Goal: Task Accomplishment & Management: Manage account settings

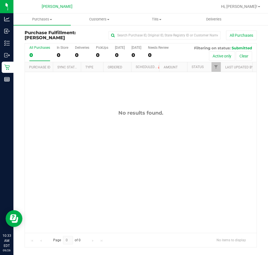
click at [145, 161] on div "No results found." at bounding box center [141, 171] width 232 height 198
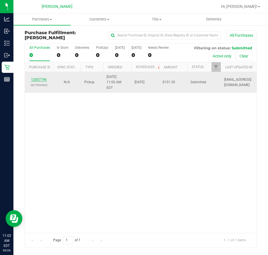
click at [42, 78] on link "12007796" at bounding box center [39, 80] width 16 height 4
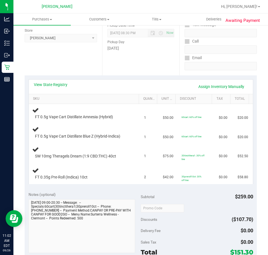
scroll to position [75, 0]
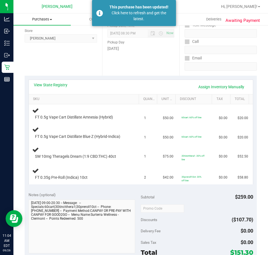
click at [35, 24] on uib-tab-heading "Purchases Summary of purchases Fulfillment All purchases" at bounding box center [41, 19] width 57 height 12
click at [46, 43] on span "Fulfillment" at bounding box center [30, 40] width 35 height 5
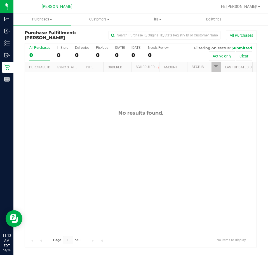
click at [122, 114] on div "No results found." at bounding box center [141, 113] width 232 height 6
click at [174, 128] on div "No results found." at bounding box center [141, 171] width 232 height 198
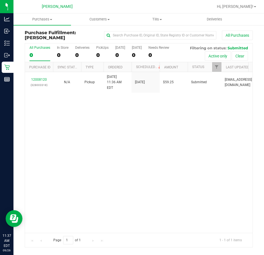
drag, startPoint x: 155, startPoint y: 163, endPoint x: 148, endPoint y: 162, distance: 7.3
click at [155, 163] on div "12008120 (328003318) N/A Pickup [DATE] 11:36 AM EDT 9/26/2025 $59.25 Submitted …" at bounding box center [138, 152] width 227 height 160
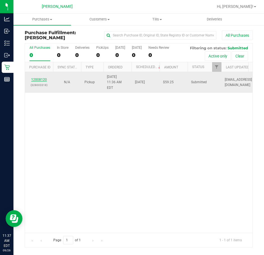
click at [45, 78] on link "12008120" at bounding box center [39, 80] width 16 height 4
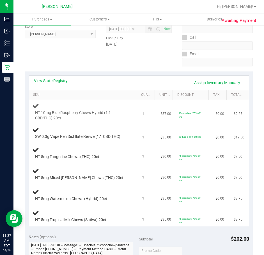
scroll to position [84, 0]
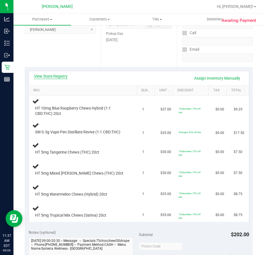
click at [58, 75] on link "View State Registry" at bounding box center [51, 76] width 34 height 6
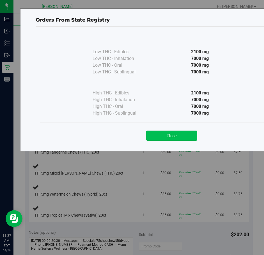
click at [185, 135] on button "Close" at bounding box center [171, 136] width 51 height 10
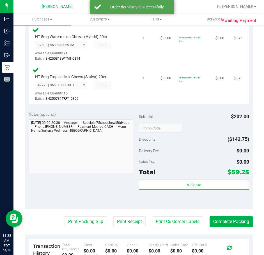
scroll to position [351, 0]
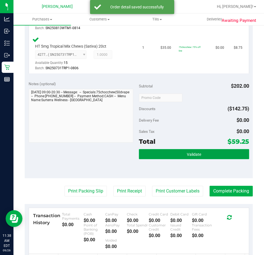
click at [181, 151] on button "Validate" at bounding box center [194, 154] width 110 height 10
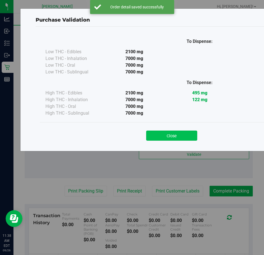
click at [168, 139] on button "Close" at bounding box center [171, 136] width 51 height 10
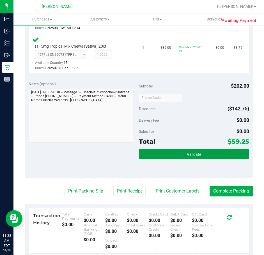
click at [198, 155] on button "Validate" at bounding box center [194, 154] width 110 height 10
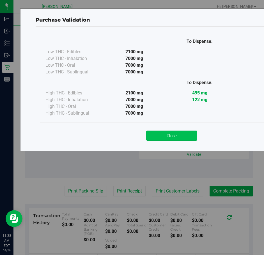
click at [180, 135] on button "Close" at bounding box center [171, 136] width 51 height 10
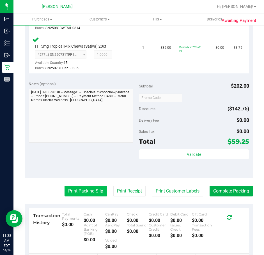
click at [81, 194] on button "Print Packing Slip" at bounding box center [85, 191] width 42 height 11
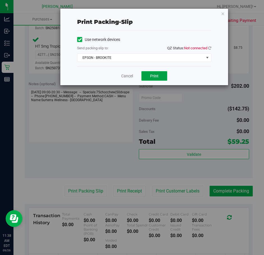
click at [162, 73] on button "Print" at bounding box center [154, 76] width 26 height 10
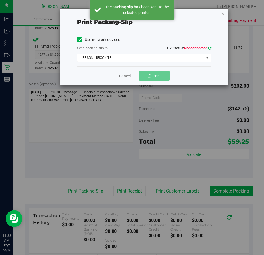
click at [210, 48] on icon at bounding box center [209, 48] width 3 height 4
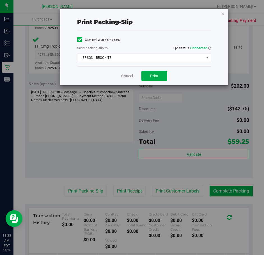
click at [123, 76] on link "Cancel" at bounding box center [127, 76] width 12 height 6
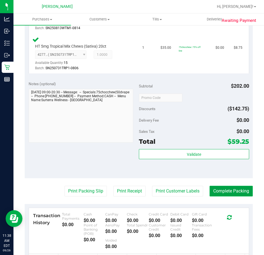
click at [229, 194] on button "Complete Packing" at bounding box center [230, 191] width 43 height 11
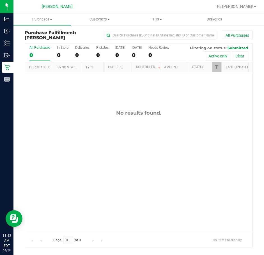
click at [76, 177] on div "No results found." at bounding box center [138, 171] width 227 height 198
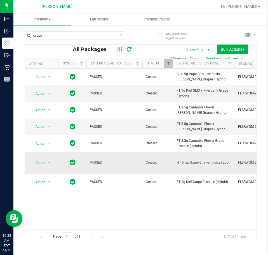
drag, startPoint x: 229, startPoint y: 162, endPoint x: 185, endPoint y: 158, distance: 44.8
click at [185, 158] on td "HT 5mg Grape Chews (Indica) 20ct" at bounding box center [204, 163] width 62 height 22
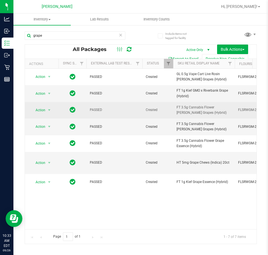
copy span "HT 5mg Grape Chews (Indica) 20ct"
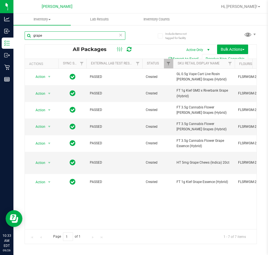
drag, startPoint x: 60, startPoint y: 39, endPoint x: 27, endPoint y: 38, distance: 33.3
click at [28, 38] on input "grape" at bounding box center [75, 35] width 101 height 8
paste input "HT 5mg Grape Chews (Indica) 20ct"
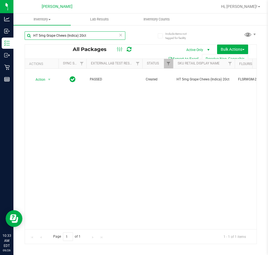
type input "HT 5mg Grape Chews (Indica) 20ct"
drag, startPoint x: 94, startPoint y: 37, endPoint x: 0, endPoint y: 34, distance: 94.1
click at [0, 34] on html "Analytics Inbound Inventory Outbound Retail Reports 11:04 AM EDT 09/26/2025 09/…" at bounding box center [134, 127] width 268 height 255
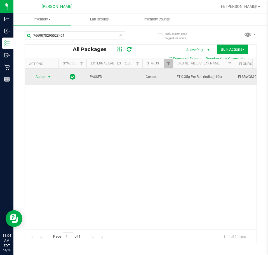
type input "7669078295523401"
click at [49, 78] on span "select" at bounding box center [49, 77] width 4 height 4
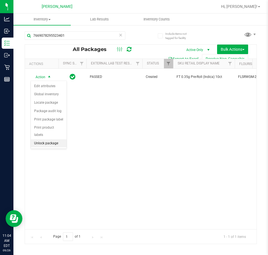
click at [50, 139] on li "Unlock package" at bounding box center [49, 143] width 36 height 8
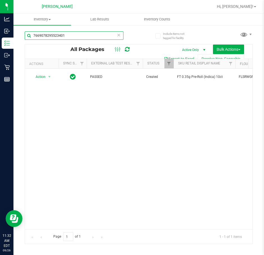
drag, startPoint x: 83, startPoint y: 34, endPoint x: 0, endPoint y: -5, distance: 92.5
click at [0, 0] on html "Analytics Inbound Inventory Outbound Retail Reports 11:32 AM EDT 09/26/2025 09/…" at bounding box center [132, 127] width 264 height 255
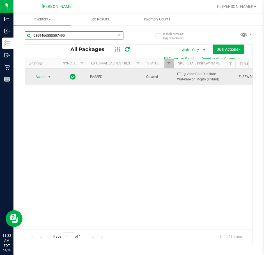
type input "6869466888507490"
click at [45, 76] on span "Action" at bounding box center [38, 77] width 15 height 8
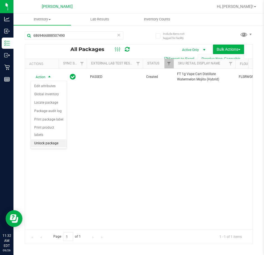
click at [47, 139] on li "Unlock package" at bounding box center [49, 143] width 36 height 8
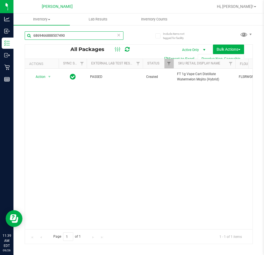
drag, startPoint x: 93, startPoint y: 36, endPoint x: 0, endPoint y: 20, distance: 94.4
click at [0, 20] on html "Analytics Inbound Inventory Outbound Retail Reports 11:39 AM EDT 09/26/2025 09/…" at bounding box center [132, 127] width 264 height 255
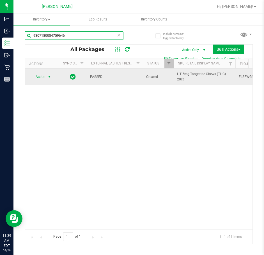
type input "9307180084759646"
click at [47, 75] on span "select" at bounding box center [49, 77] width 4 height 4
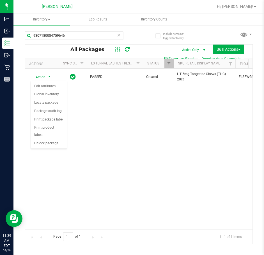
click at [51, 141] on div "Action Edit attributes Global inventory Locate package Package audit log Print …" at bounding box center [49, 115] width 36 height 68
click at [39, 139] on li "Unlock package" at bounding box center [49, 143] width 36 height 8
